Goal: Task Accomplishment & Management: Use online tool/utility

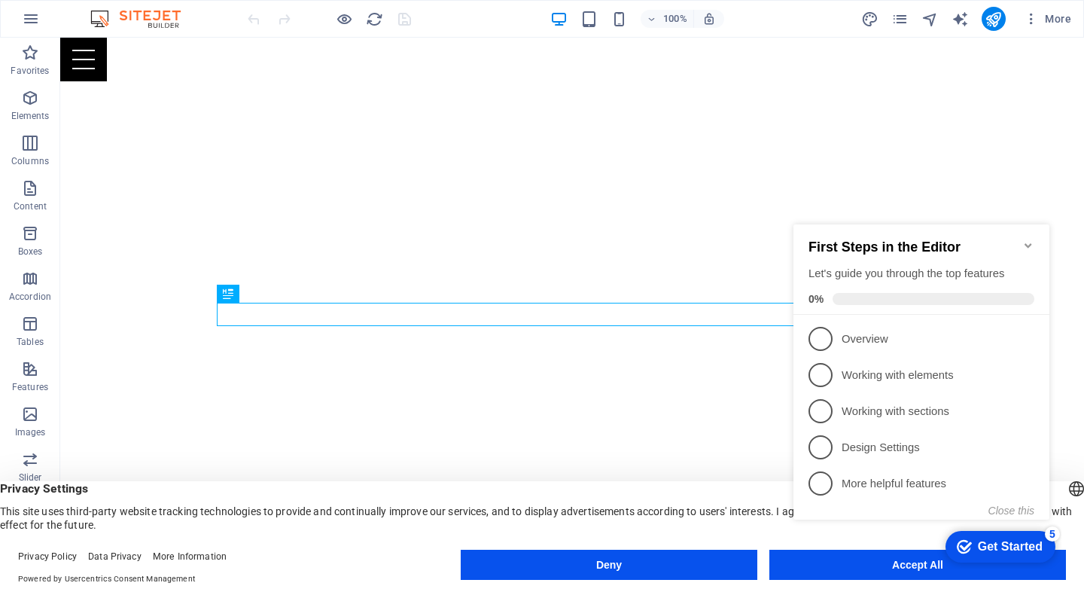
click at [1032, 240] on icon "Minimize checklist" at bounding box center [1028, 245] width 12 height 12
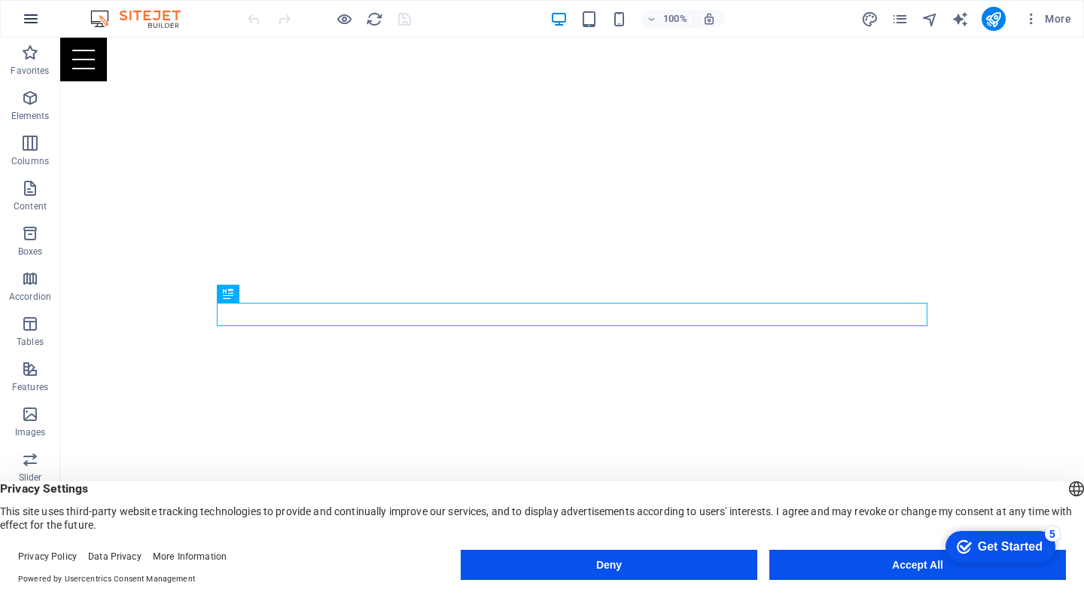
click at [31, 15] on icon "button" at bounding box center [31, 19] width 18 height 18
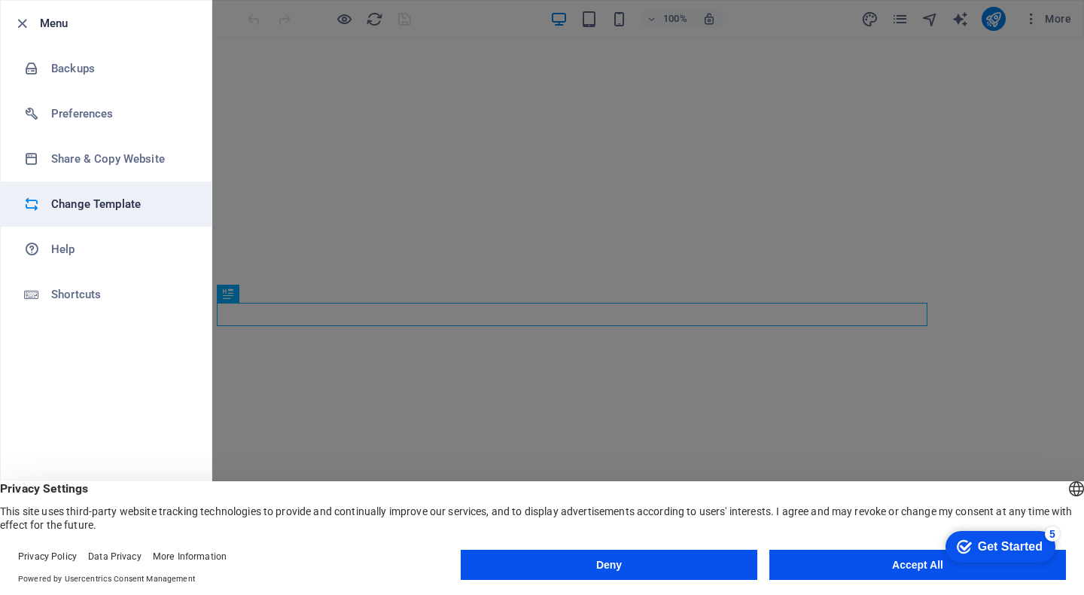
click at [112, 207] on h6 "Change Template" at bounding box center [120, 204] width 139 height 18
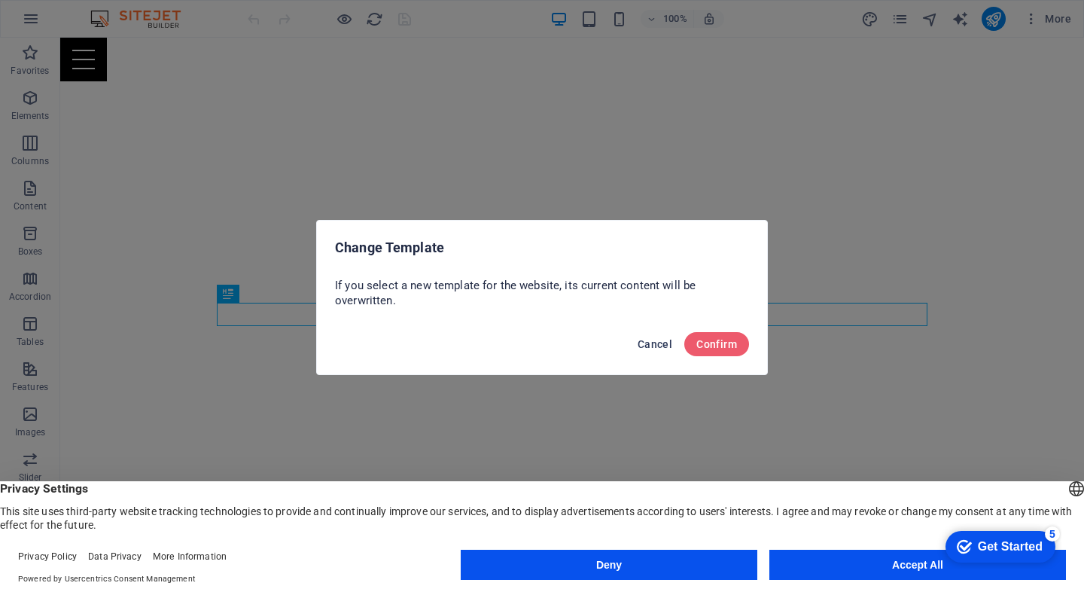
click at [656, 341] on span "Cancel" at bounding box center [655, 344] width 35 height 12
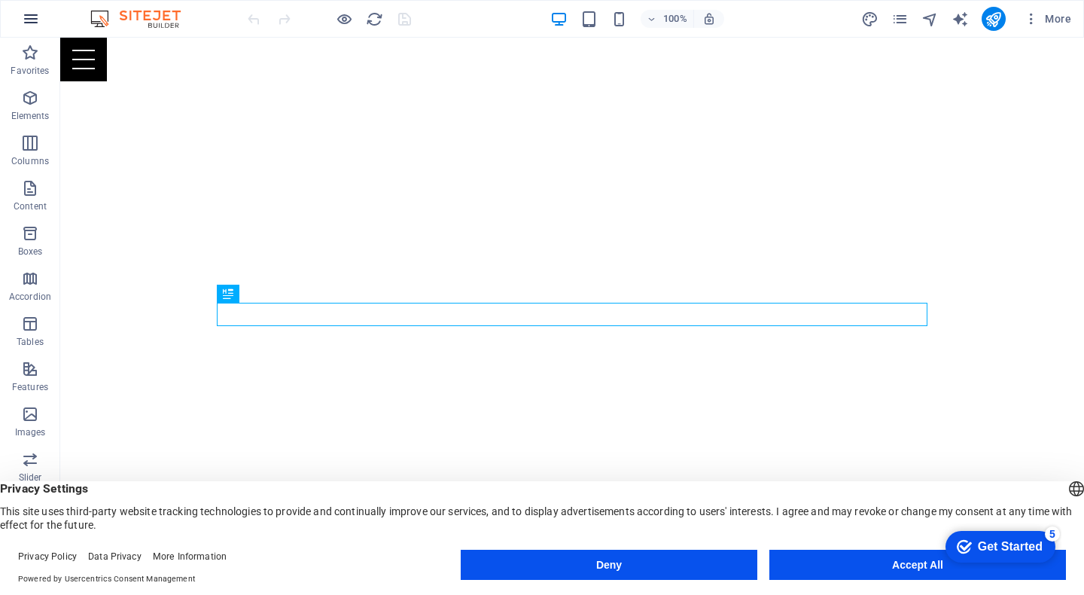
click at [34, 23] on icon "button" at bounding box center [31, 19] width 18 height 18
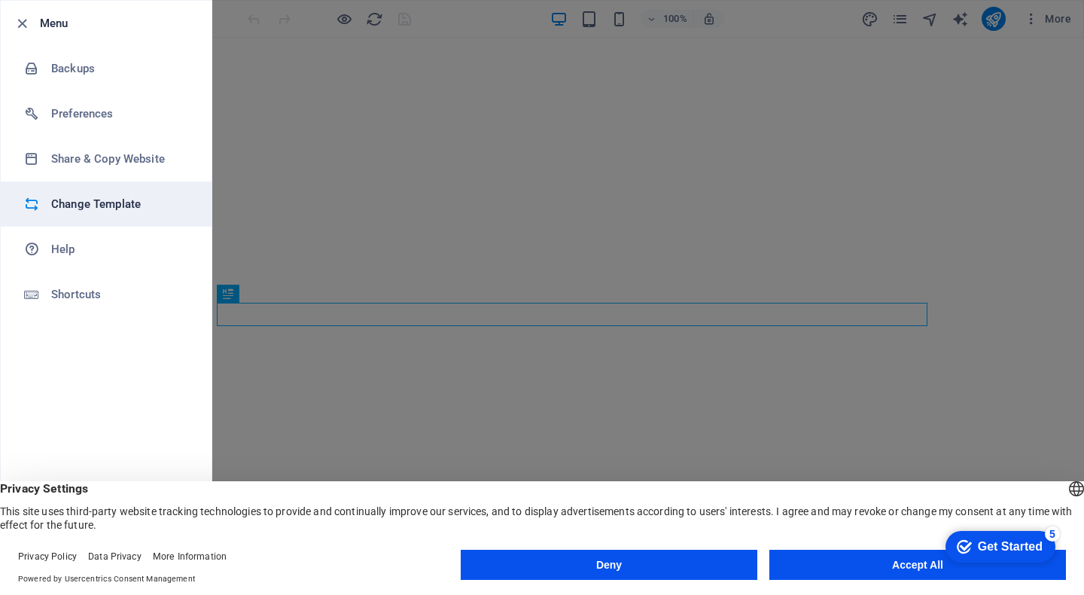
click at [87, 203] on h6 "Change Template" at bounding box center [120, 204] width 139 height 18
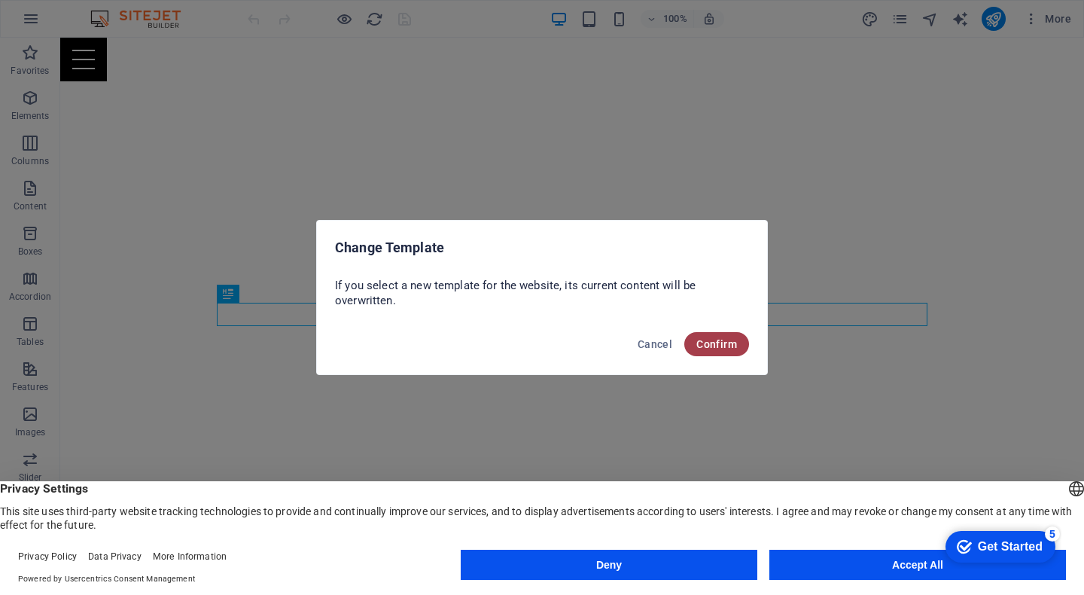
click at [702, 351] on button "Confirm" at bounding box center [716, 344] width 65 height 24
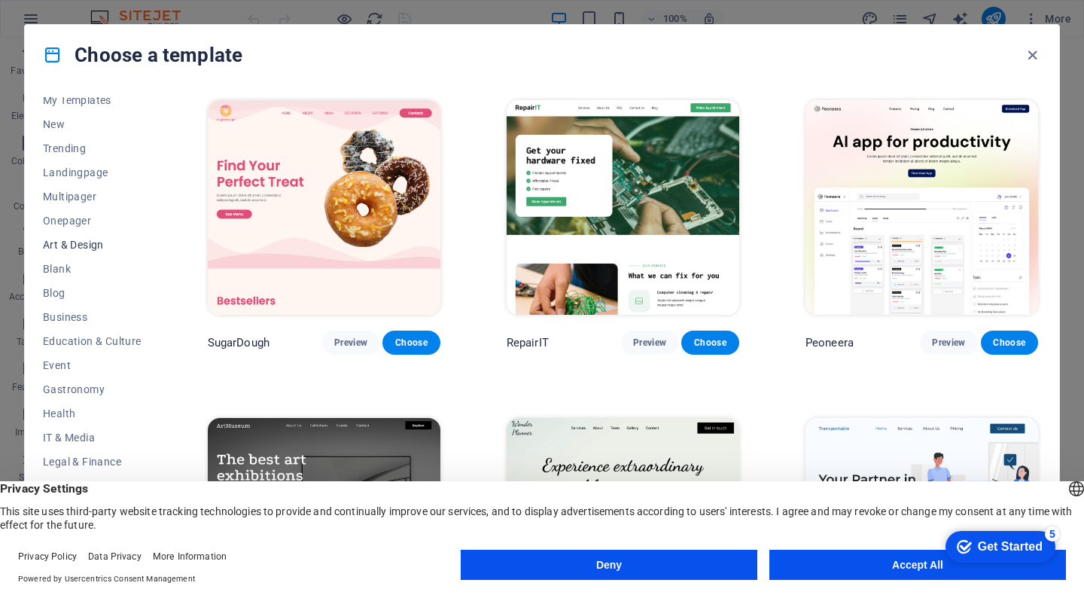
scroll to position [28, 0]
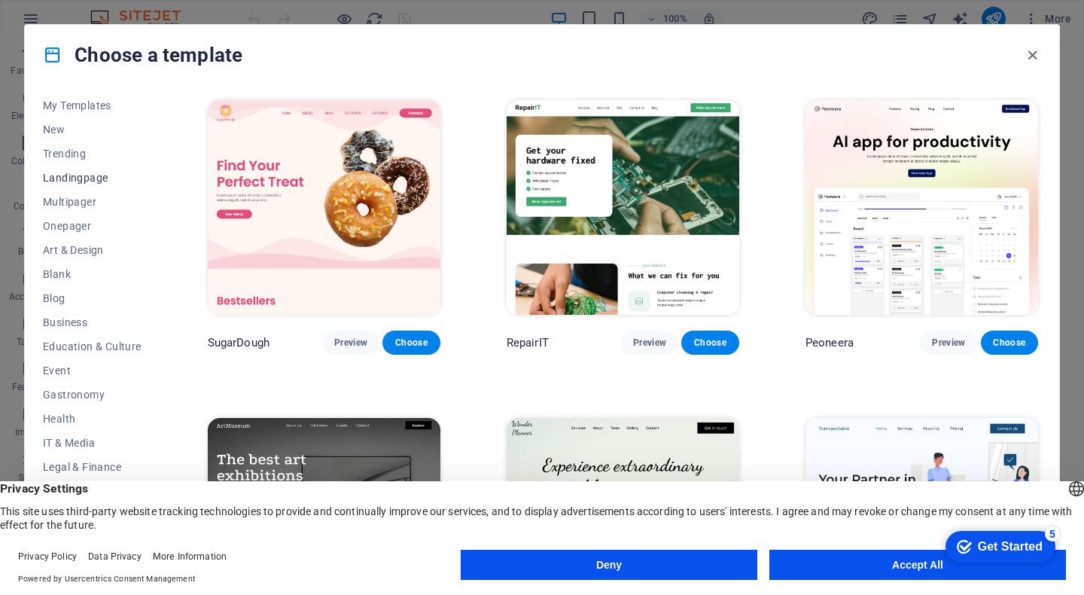
click at [96, 174] on span "Landingpage" at bounding box center [92, 178] width 99 height 12
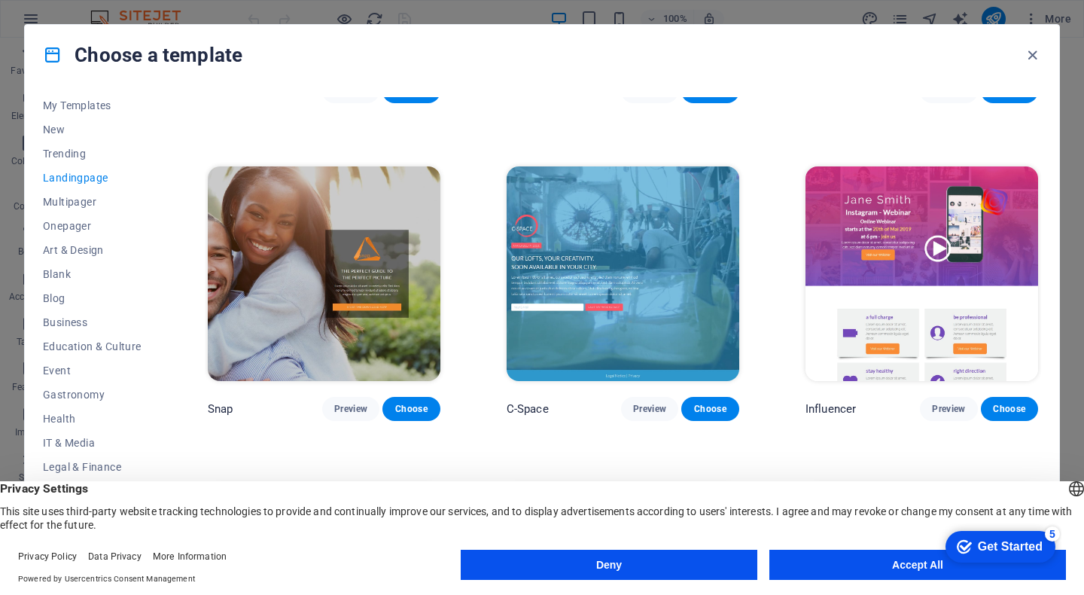
scroll to position [1284, 0]
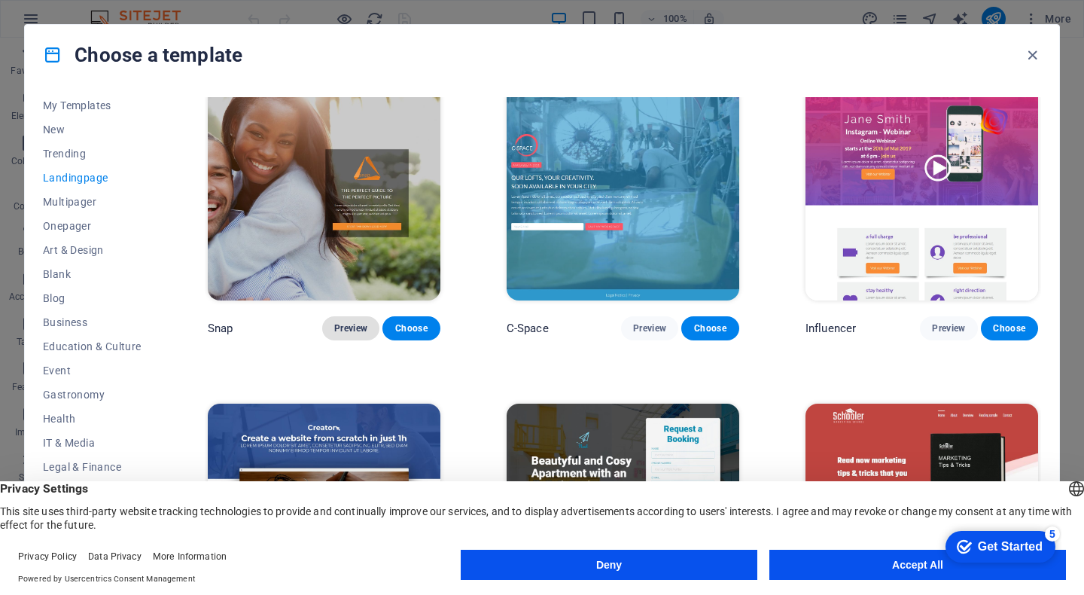
click at [352, 322] on span "Preview" at bounding box center [350, 328] width 33 height 12
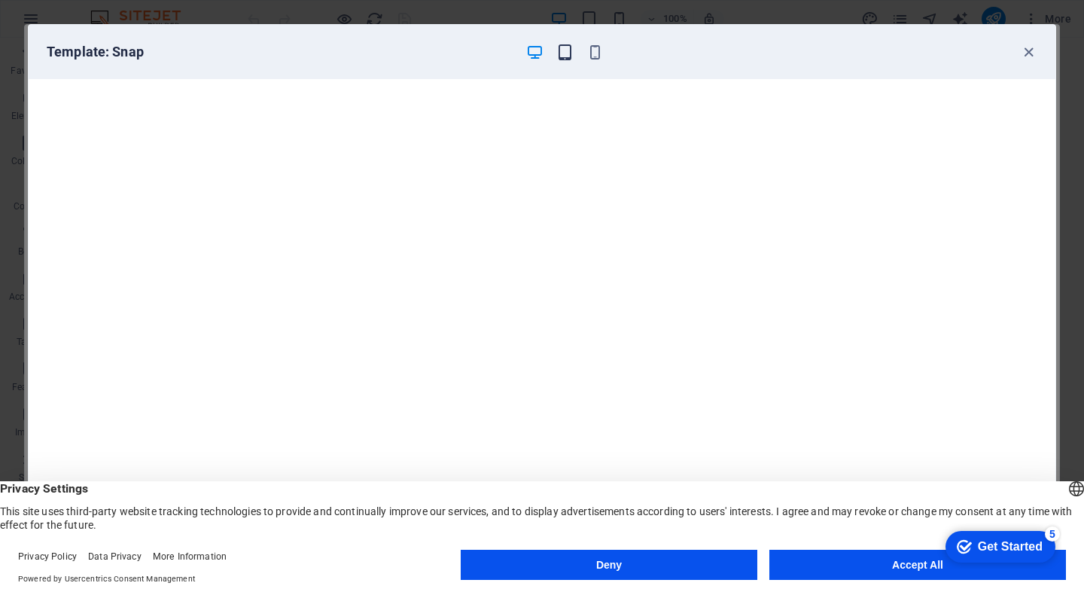
click at [556, 50] on icon "button" at bounding box center [564, 52] width 17 height 17
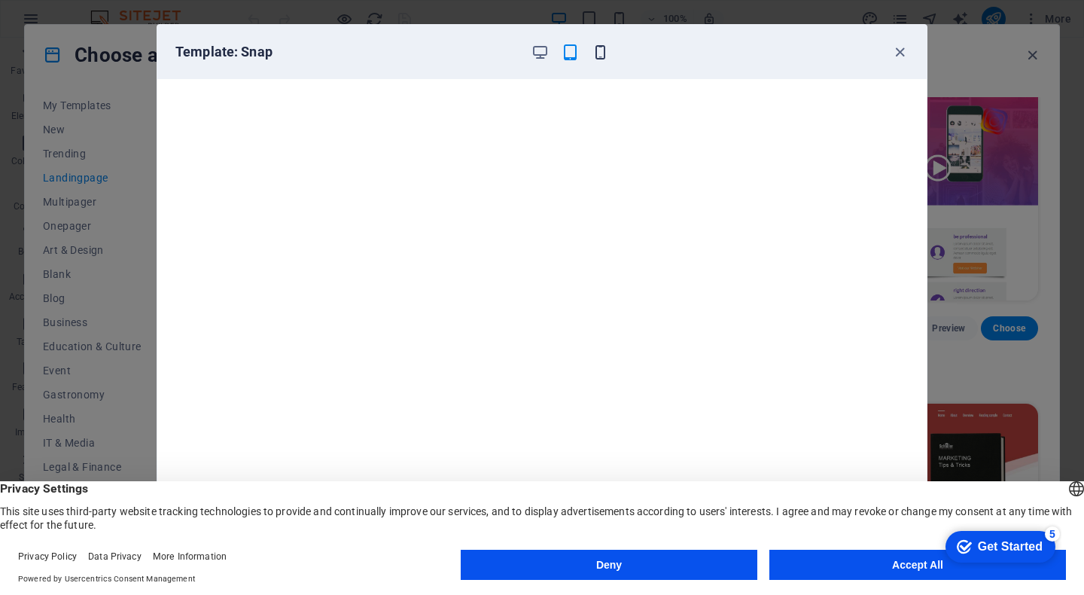
click at [599, 50] on icon "button" at bounding box center [600, 52] width 17 height 17
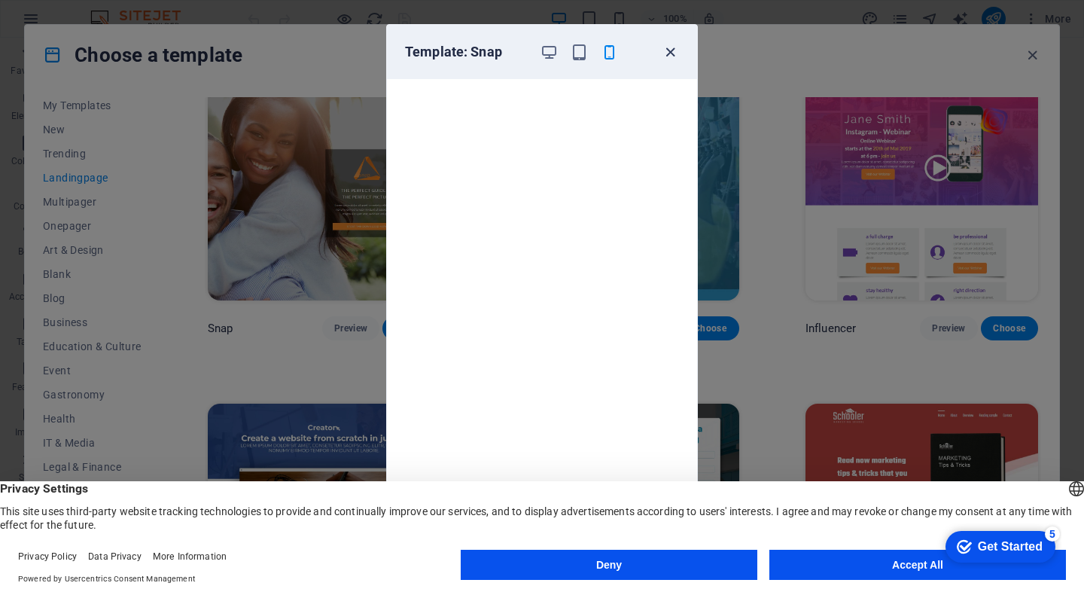
click at [668, 50] on icon "button" at bounding box center [670, 52] width 17 height 17
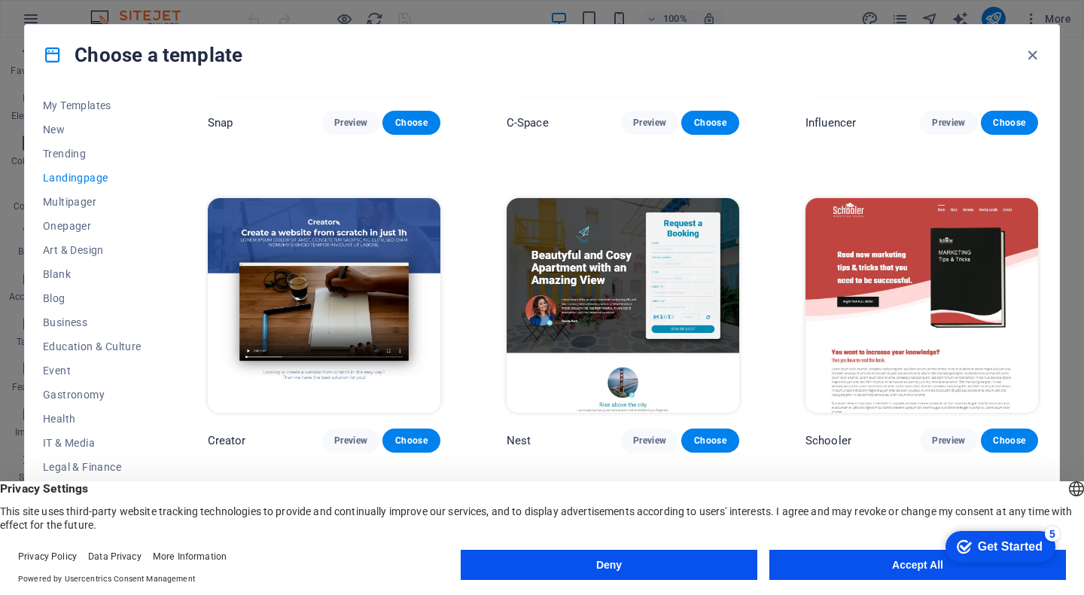
scroll to position [1519, 0]
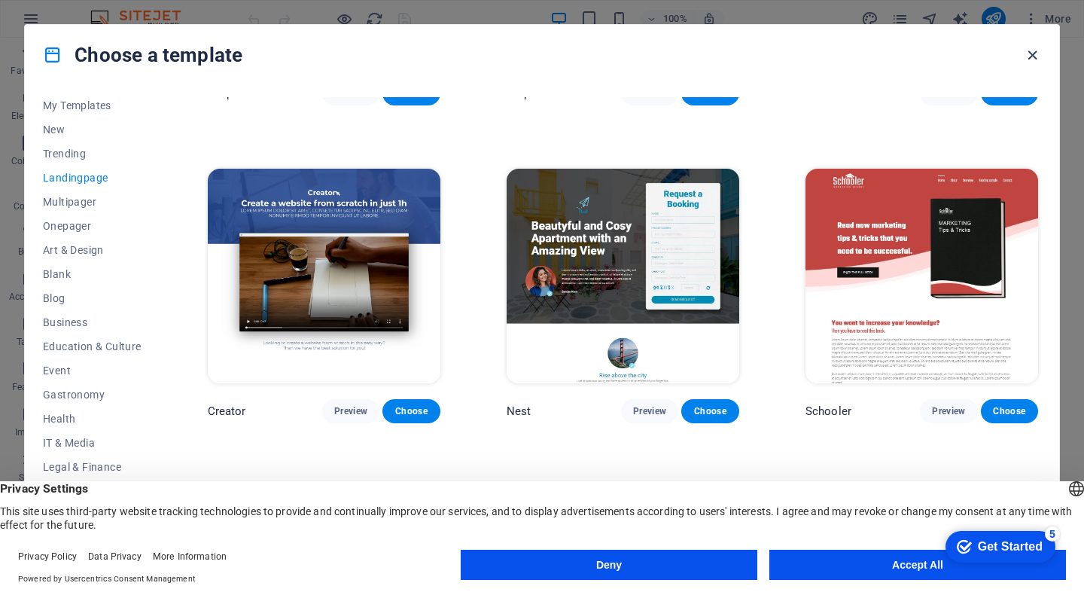
click at [1026, 56] on icon "button" at bounding box center [1032, 55] width 17 height 17
